Goal: Transaction & Acquisition: Purchase product/service

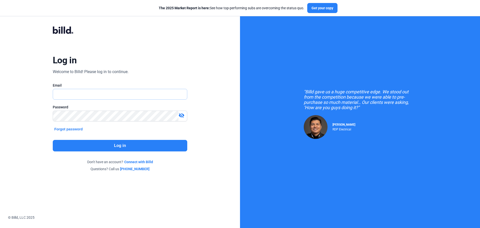
type input "[EMAIL_ADDRESS][DOMAIN_NAME]"
click at [122, 145] on button "Log in" at bounding box center [120, 146] width 135 height 12
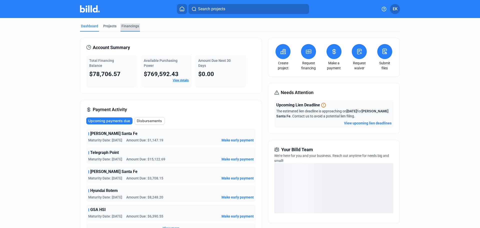
click at [138, 25] on div "Financings" at bounding box center [131, 28] width 20 height 8
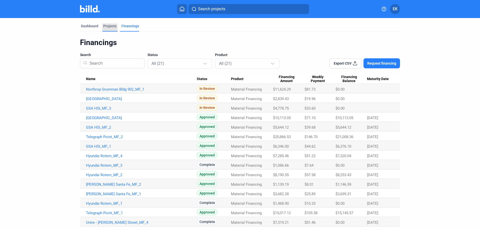
click at [108, 26] on div "Projects" at bounding box center [109, 26] width 13 height 5
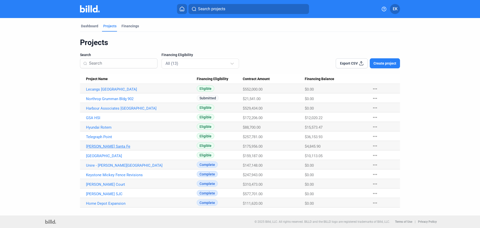
click at [108, 92] on link "[PERSON_NAME] Santa Fe" at bounding box center [141, 89] width 111 height 5
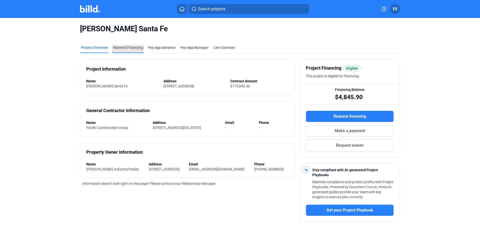
click at [121, 45] on div "Material Financing" at bounding box center [128, 47] width 30 height 5
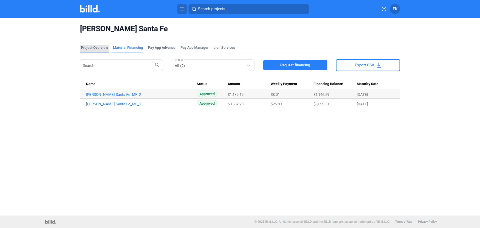
click at [93, 47] on div "Project Overview" at bounding box center [94, 47] width 27 height 5
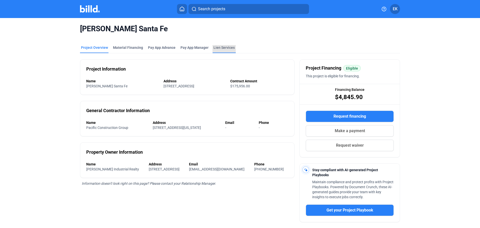
click at [222, 49] on div "Lien Services" at bounding box center [224, 47] width 21 height 5
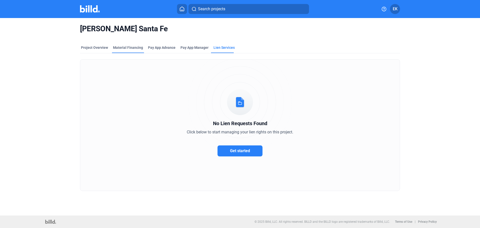
click at [117, 47] on div "Material Financing" at bounding box center [128, 47] width 30 height 5
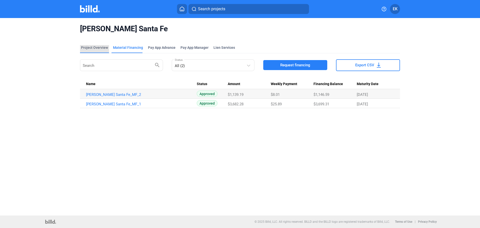
click at [92, 48] on div "Project Overview" at bounding box center [94, 47] width 27 height 5
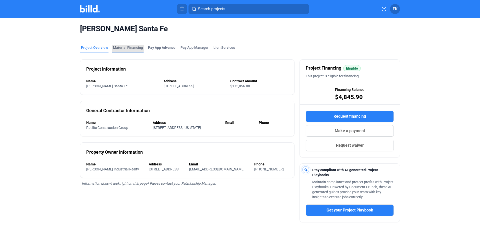
click at [125, 48] on div "Material Financing" at bounding box center [128, 47] width 30 height 5
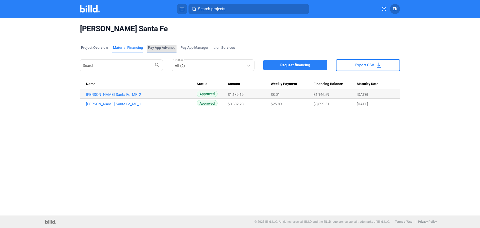
click at [153, 46] on div "Pay App Advance" at bounding box center [162, 47] width 28 height 5
